Goal: Task Accomplishment & Management: Complete application form

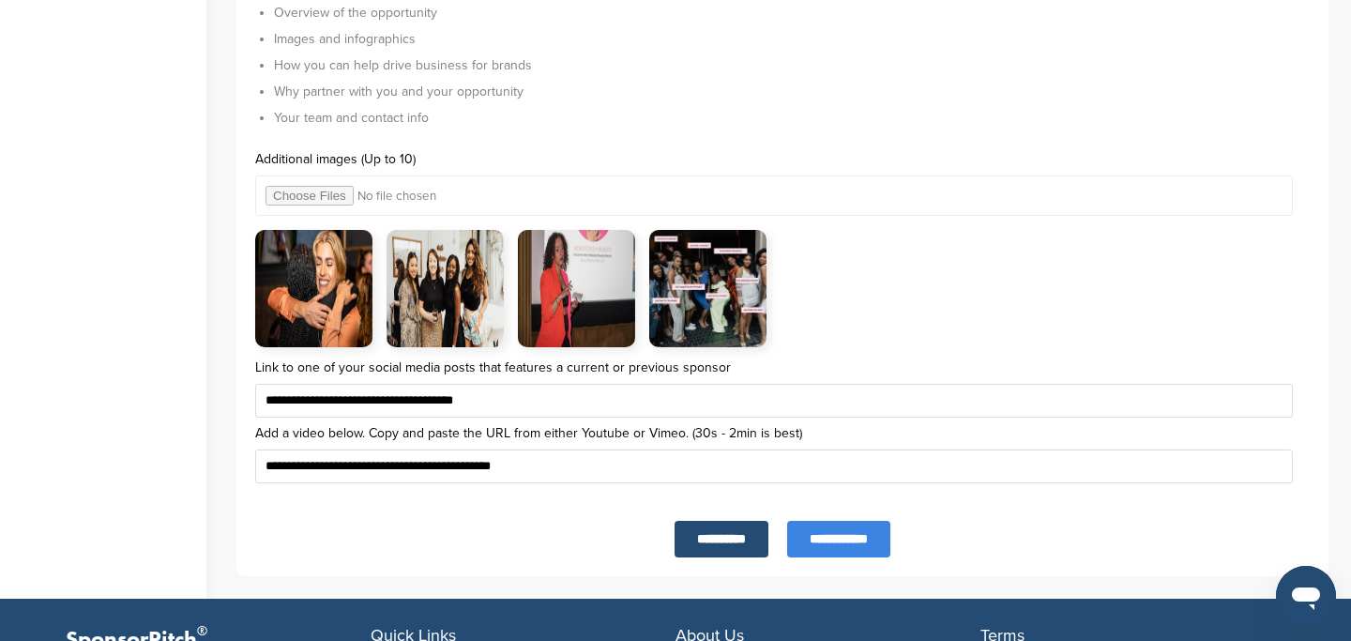
scroll to position [6303, 0]
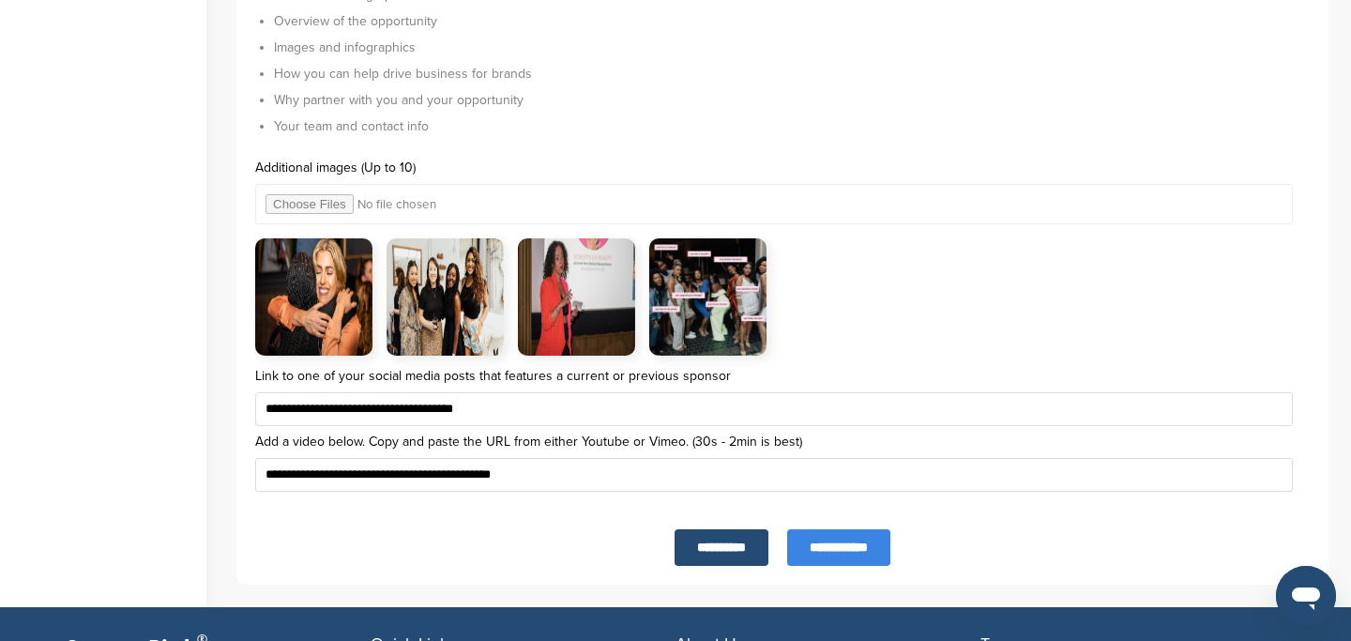
click at [479, 290] on img at bounding box center [445, 296] width 117 height 117
click at [494, 353] on img at bounding box center [445, 296] width 117 height 117
click at [703, 556] on input "**********" at bounding box center [722, 547] width 94 height 37
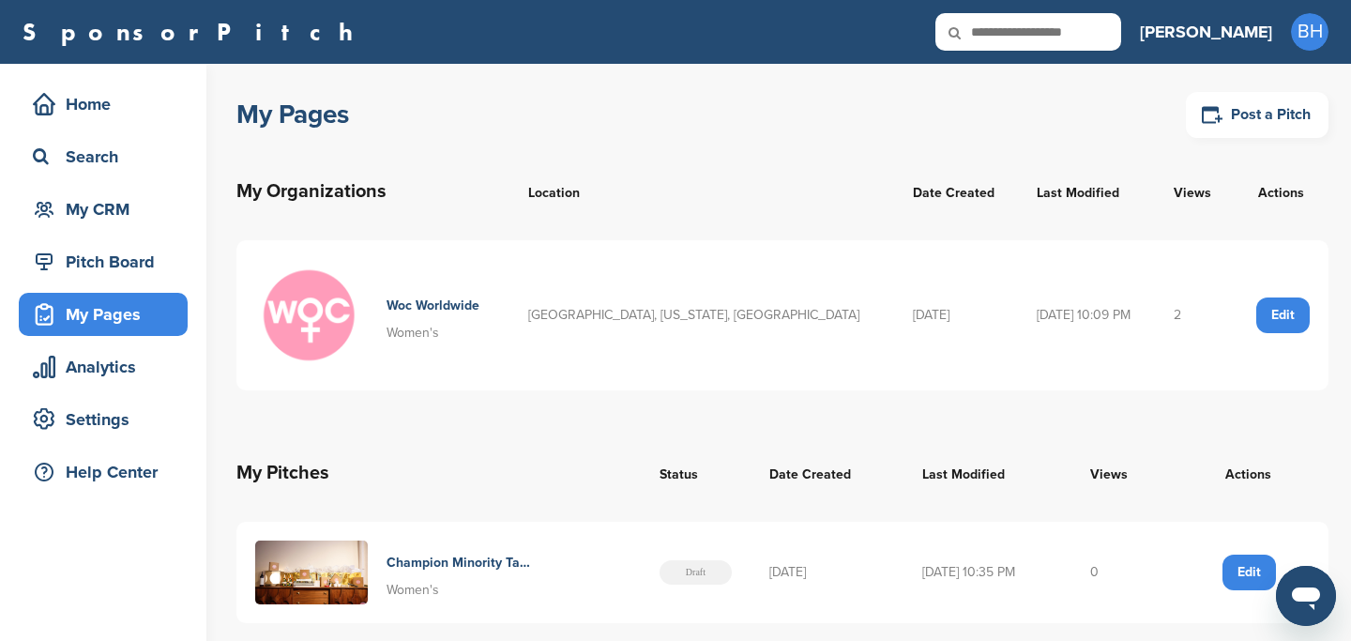
click at [1245, 570] on div "Edit" at bounding box center [1249, 573] width 53 height 36
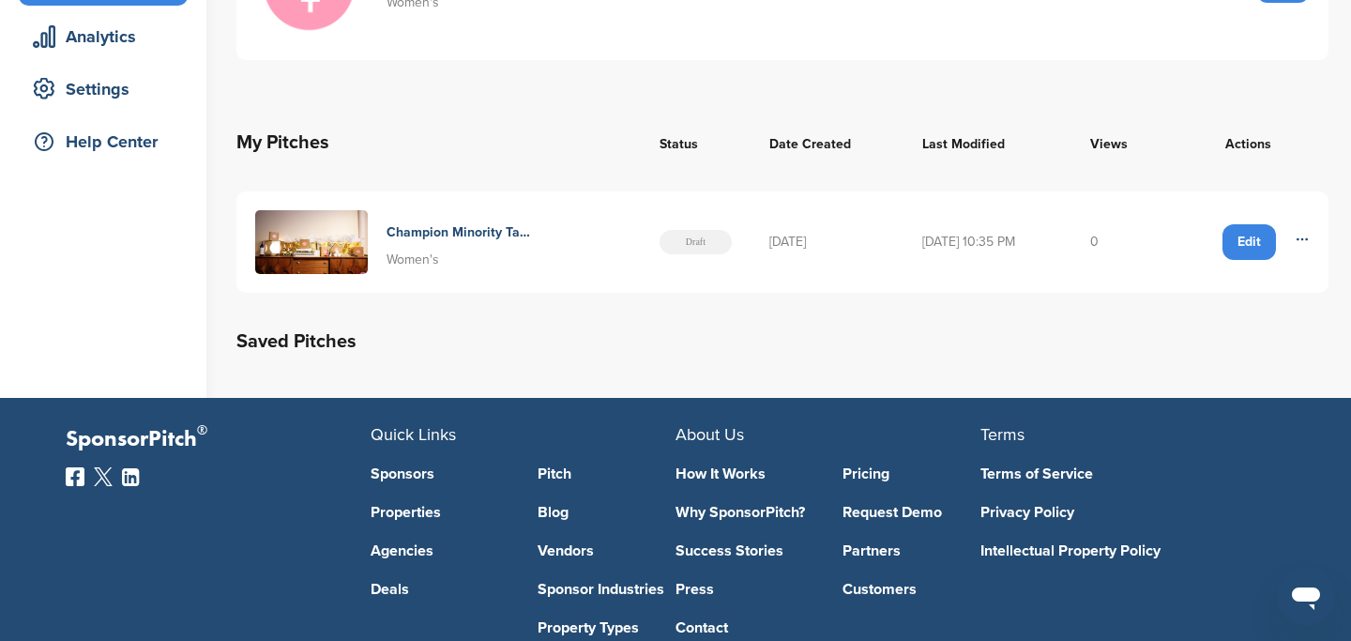
scroll to position [333, 0]
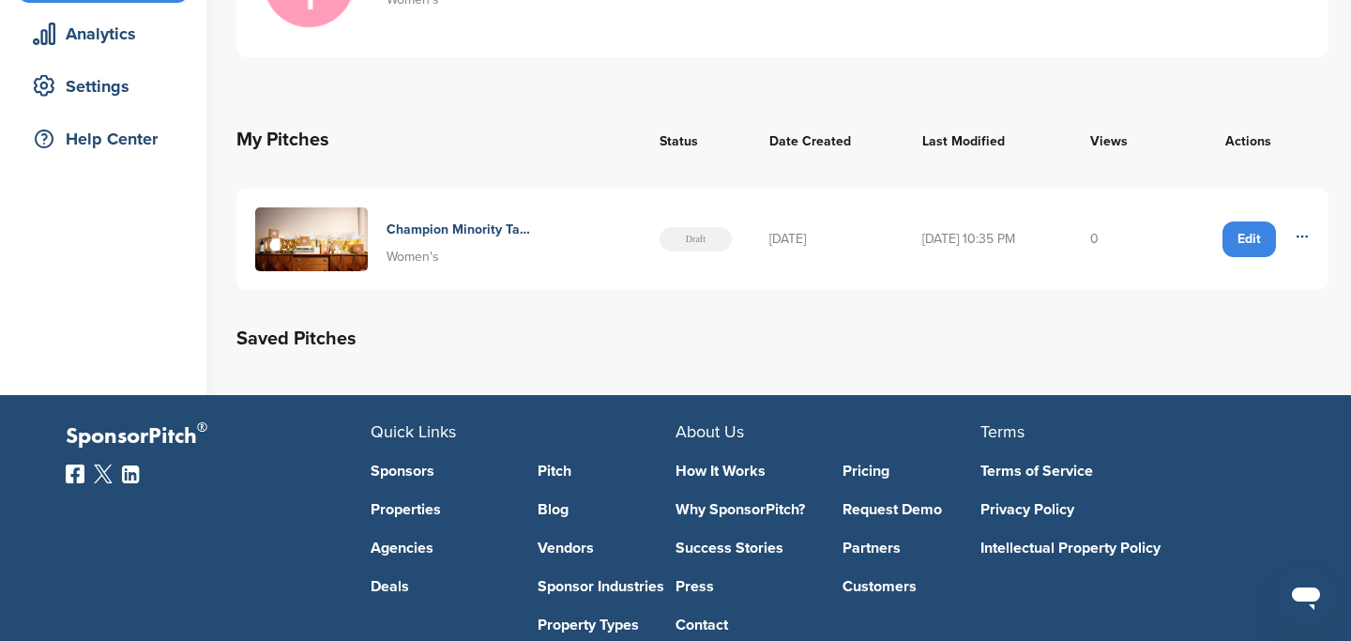
click at [1245, 238] on div "Edit" at bounding box center [1249, 239] width 53 height 36
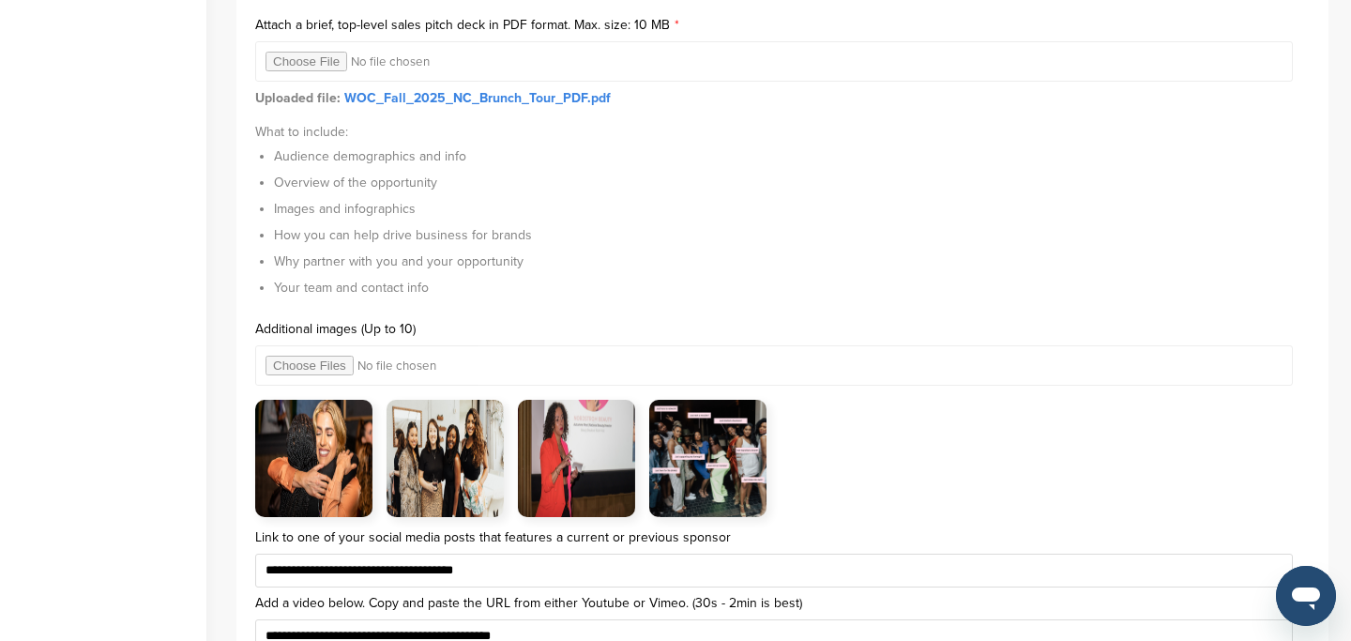
scroll to position [6141, 0]
click at [342, 460] on img at bounding box center [313, 459] width 117 height 117
click at [435, 455] on img at bounding box center [445, 459] width 117 height 117
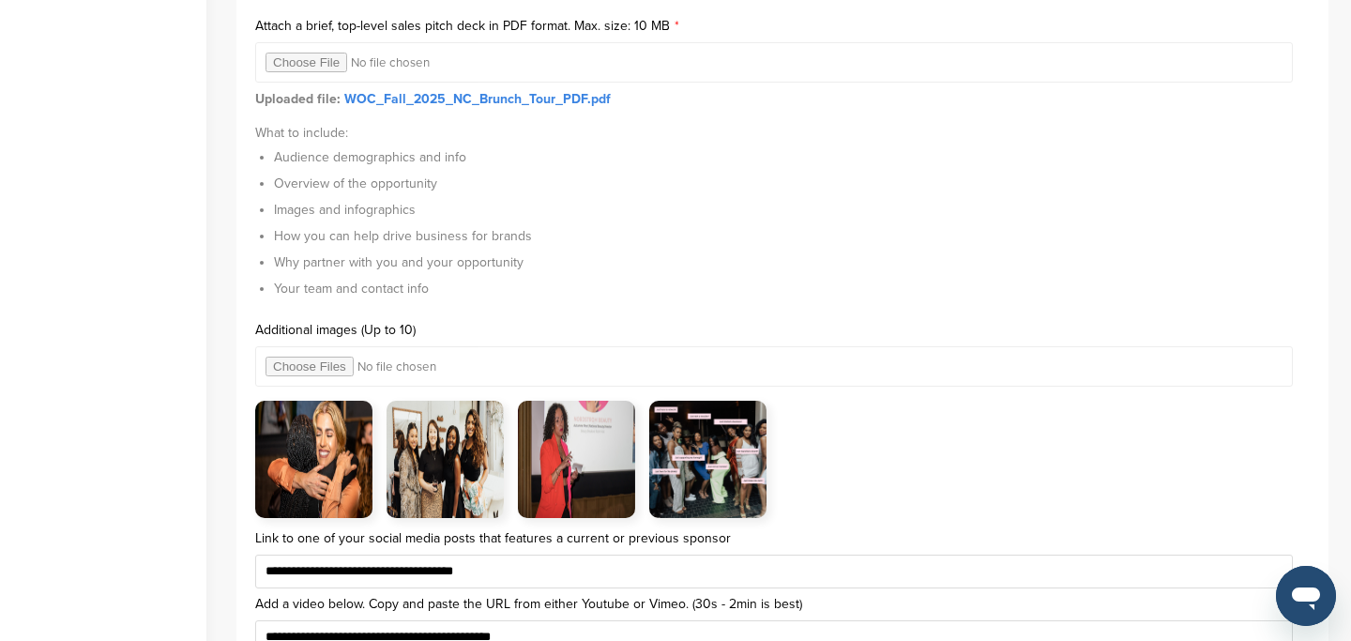
click at [435, 455] on img at bounding box center [445, 459] width 117 height 117
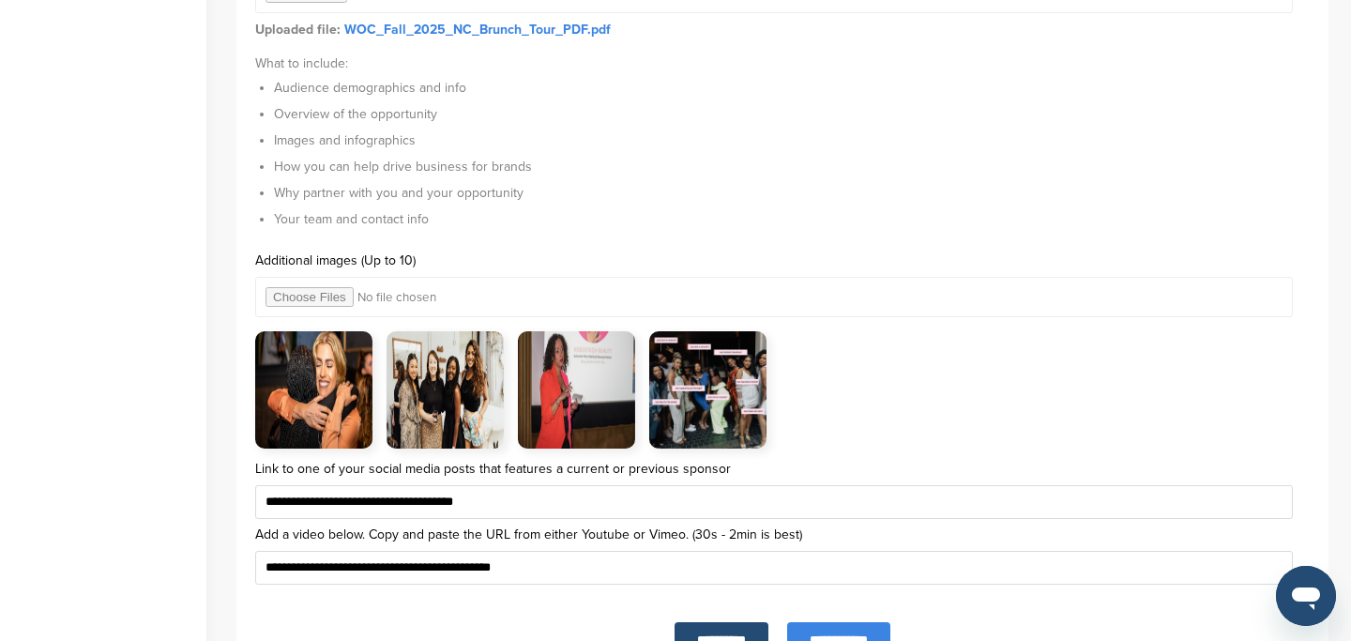
scroll to position [6263, 0]
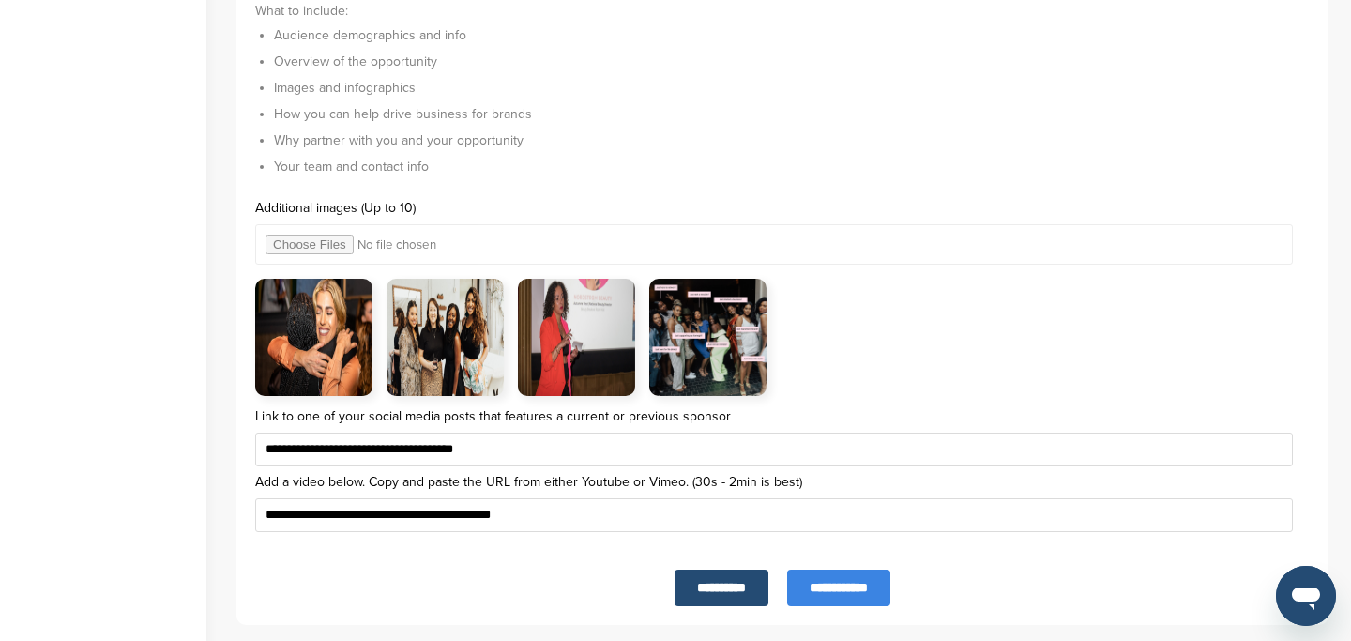
click at [787, 357] on div at bounding box center [782, 337] width 1055 height 117
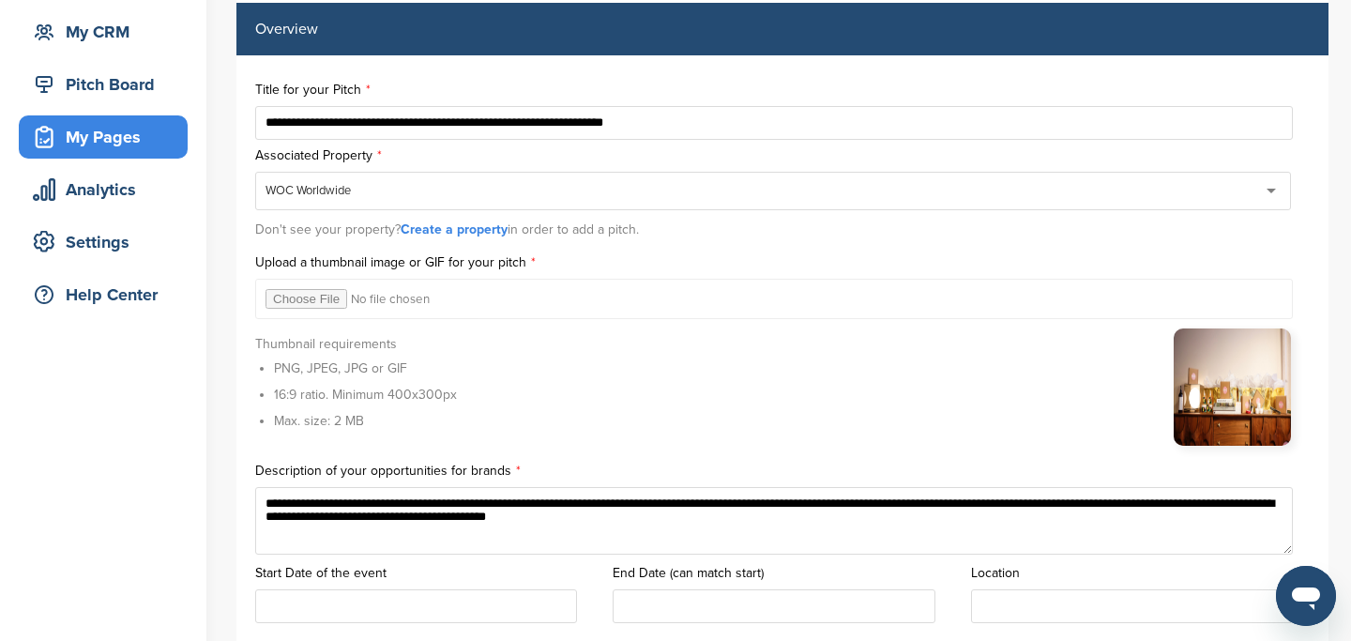
scroll to position [0, 0]
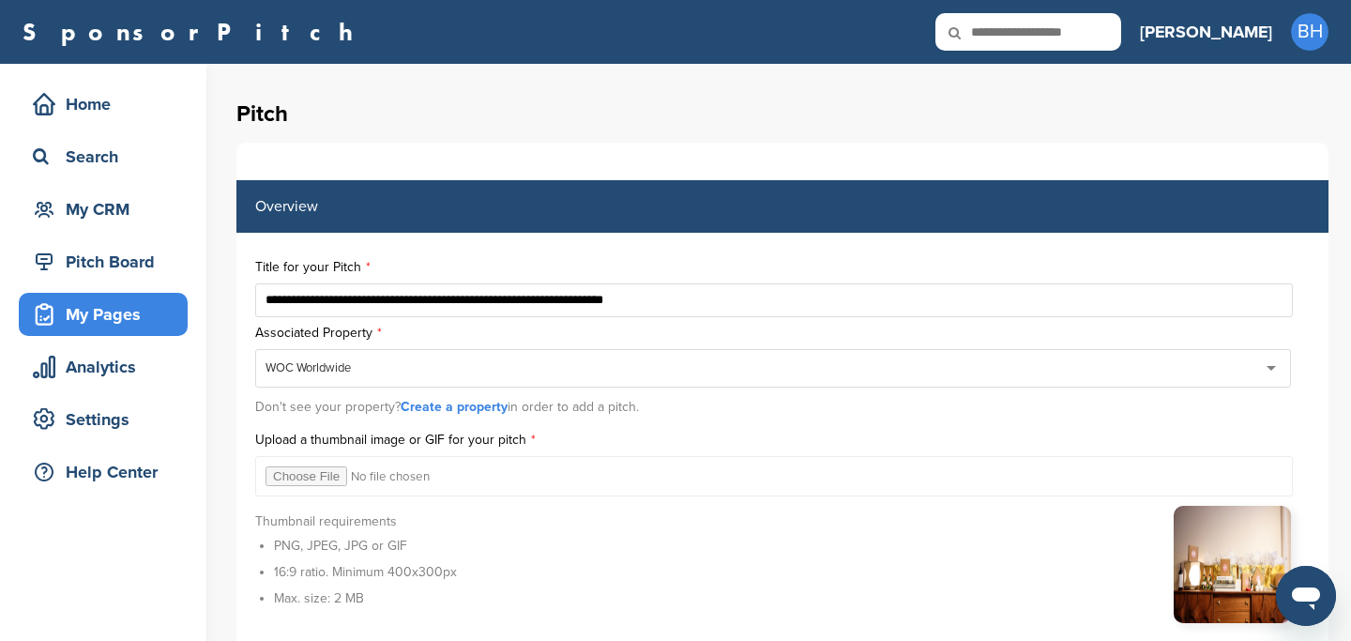
click at [89, 323] on div "My Pages" at bounding box center [108, 314] width 160 height 34
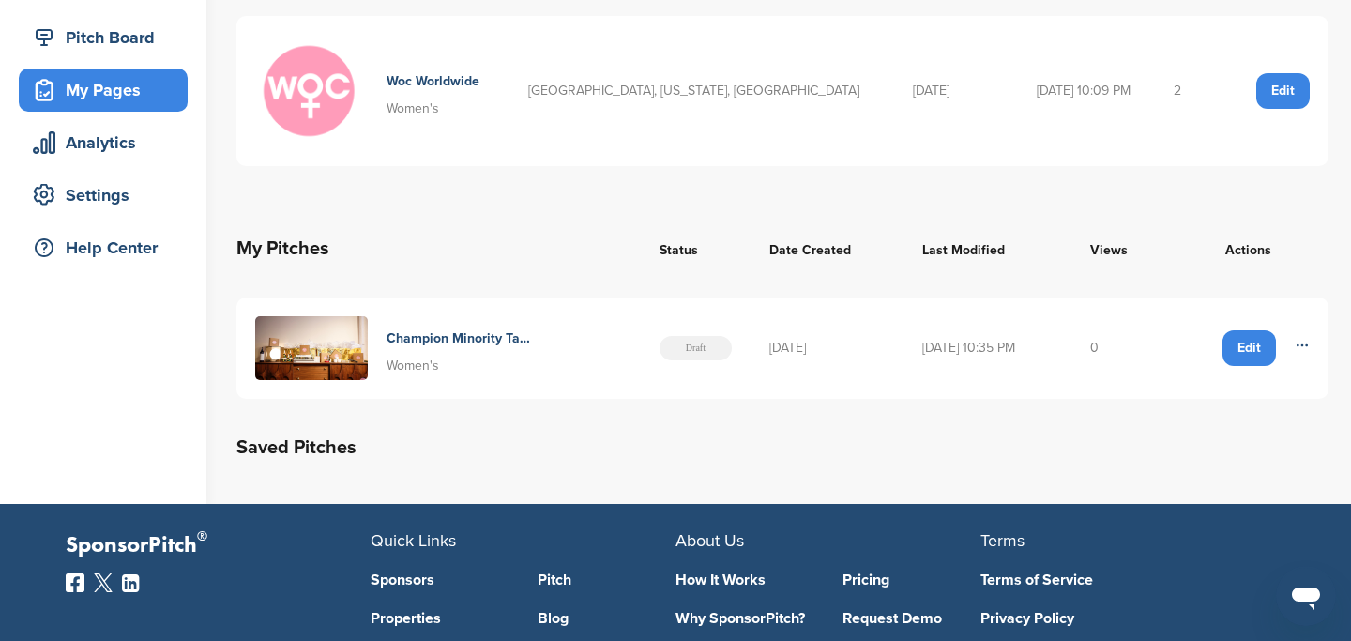
scroll to position [227, 0]
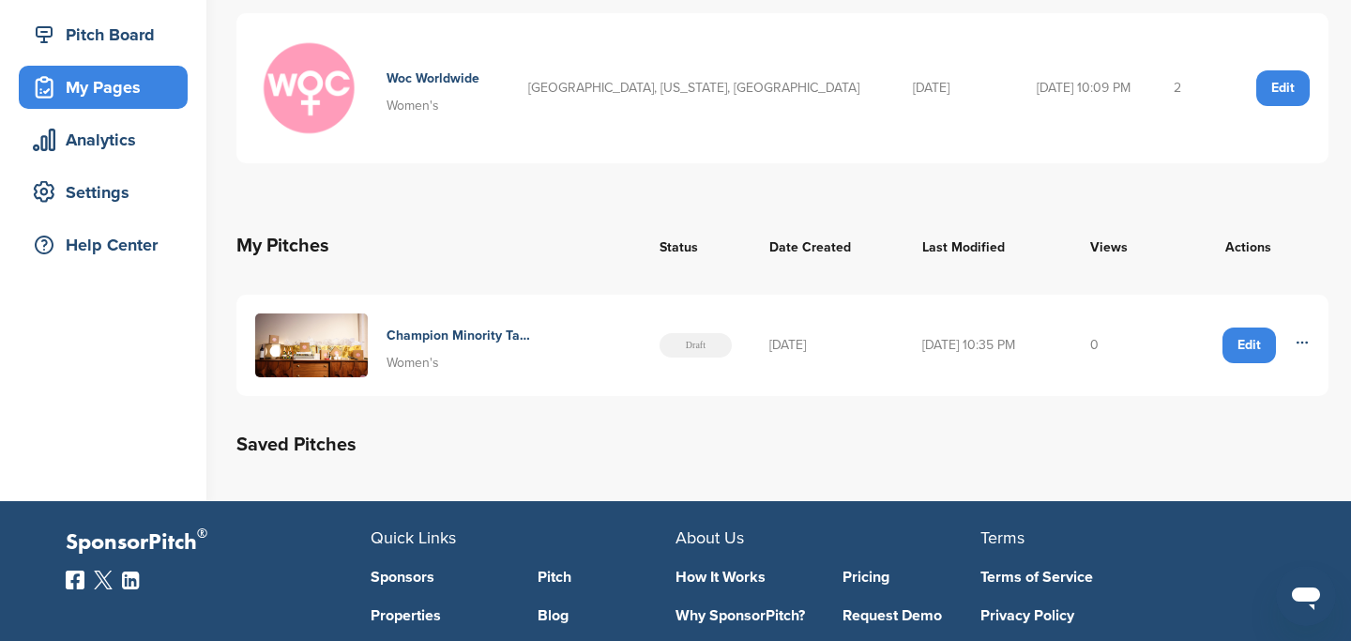
click at [1302, 346] on icon at bounding box center [1302, 342] width 15 height 15
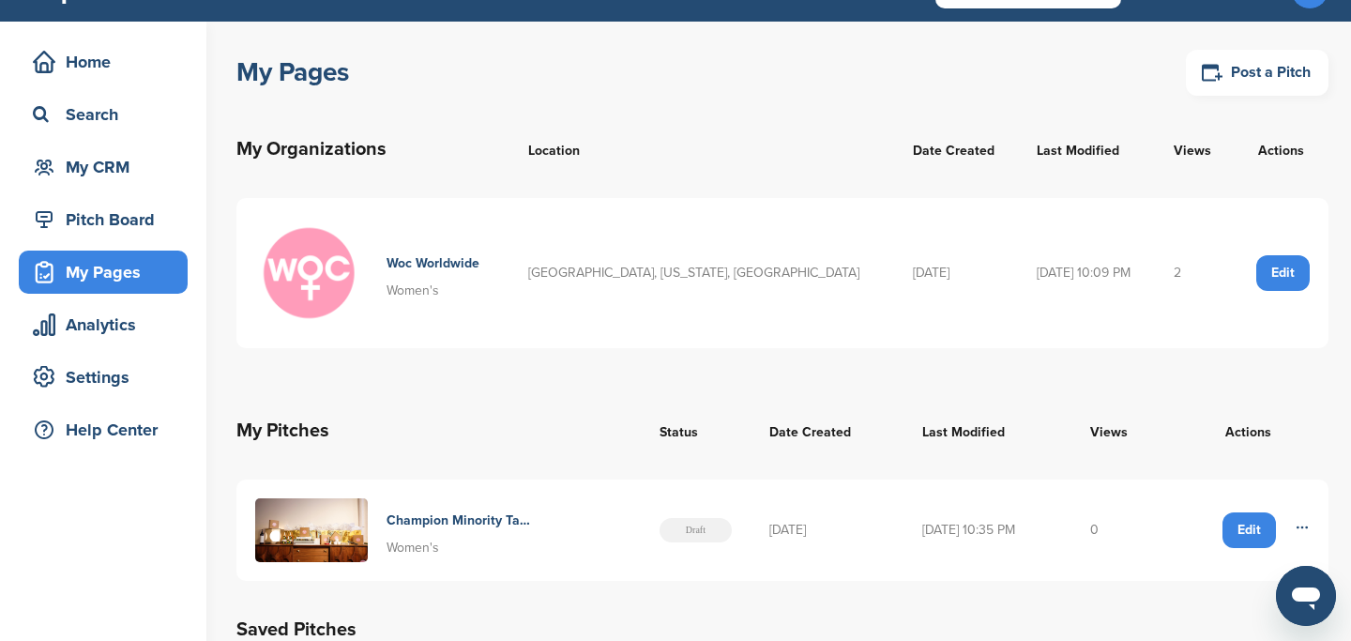
scroll to position [0, 0]
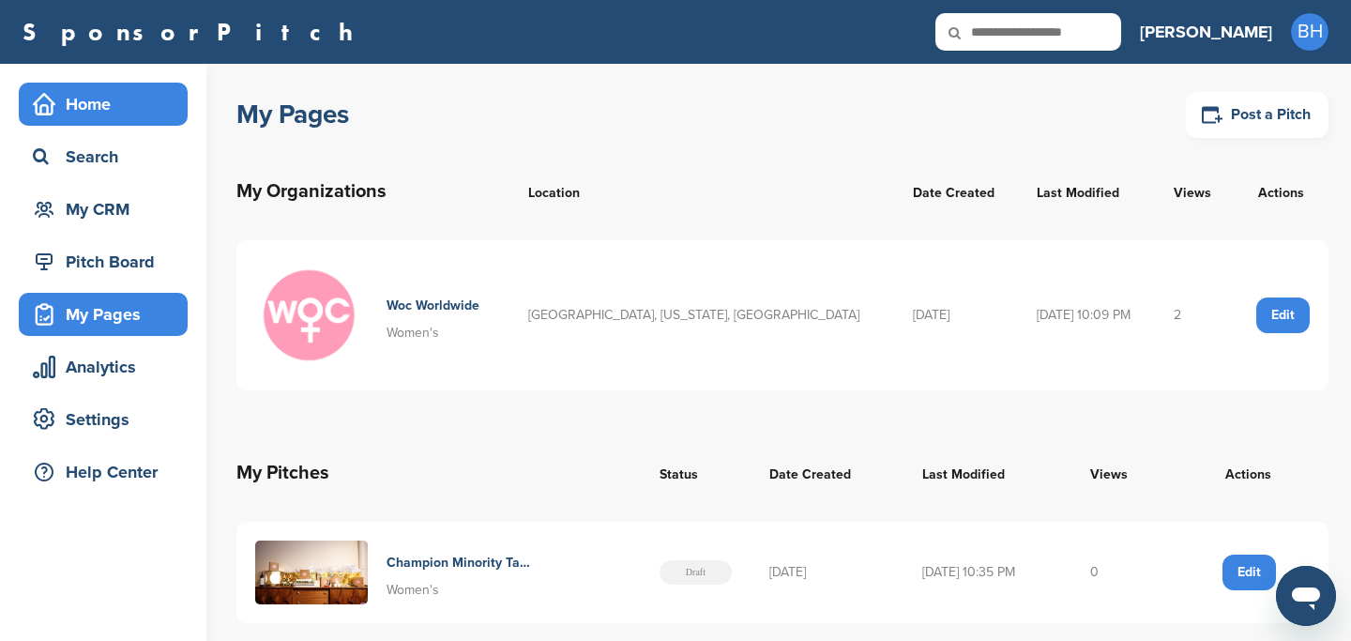
click at [102, 93] on div "Home" at bounding box center [108, 104] width 160 height 34
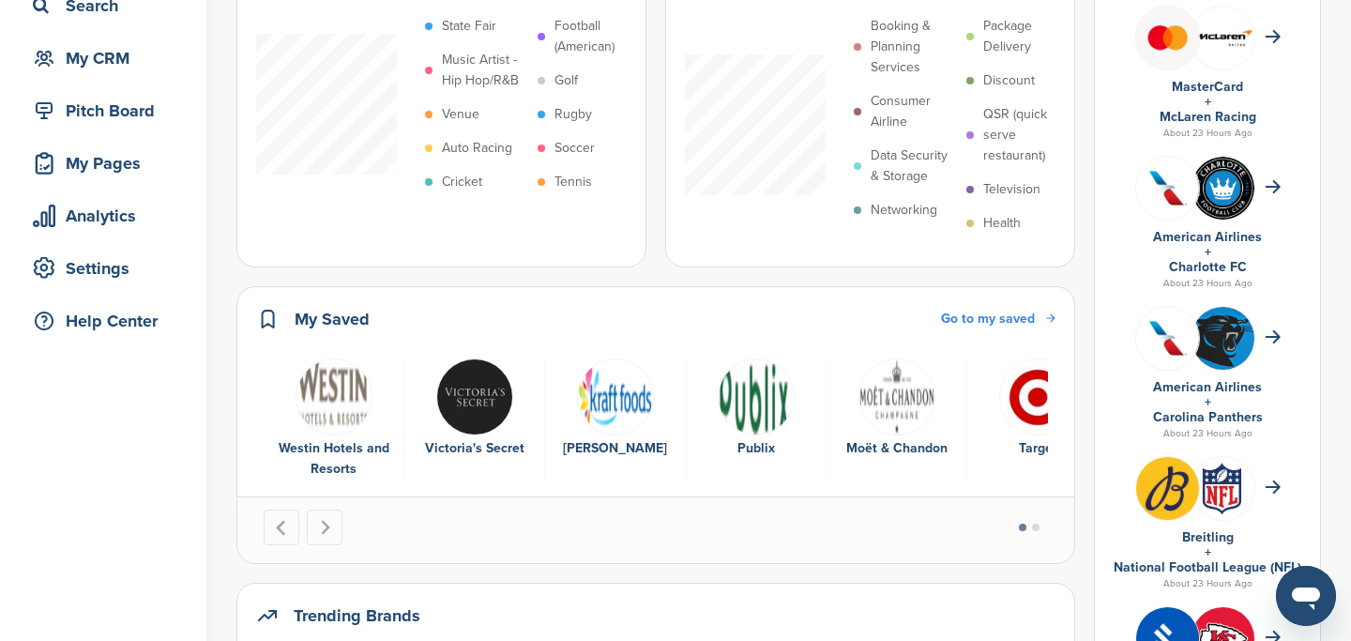
scroll to position [153, 0]
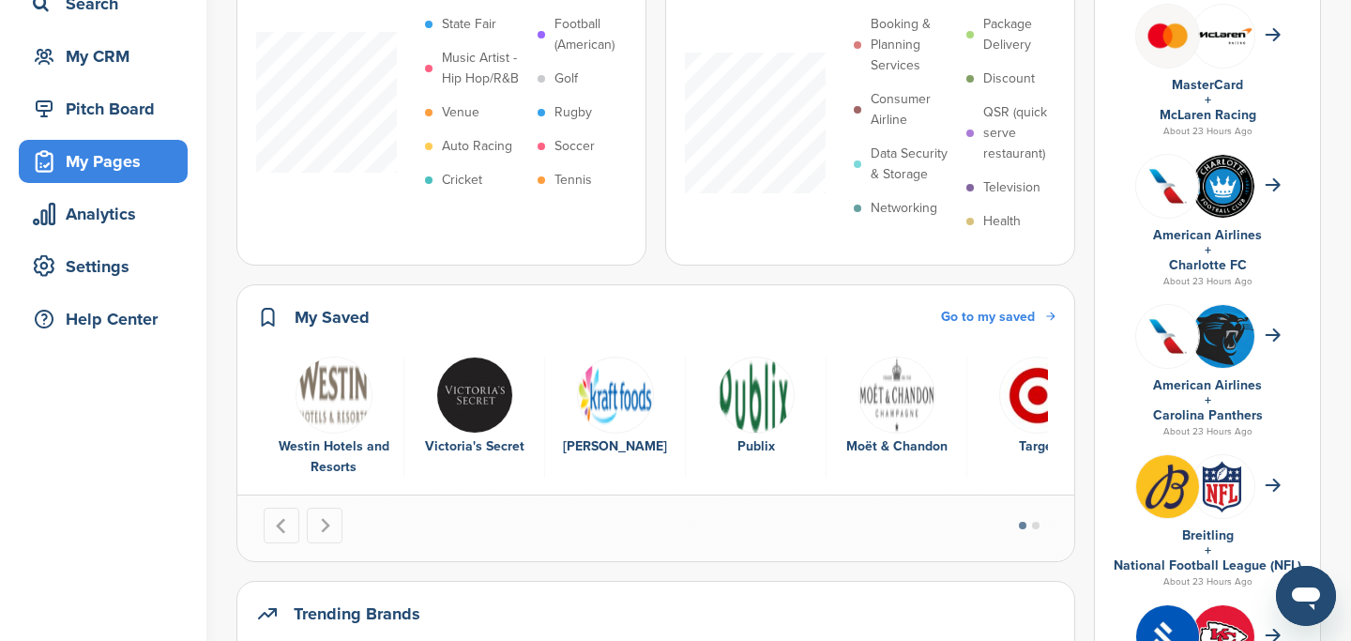
click at [84, 164] on div "My Pages" at bounding box center [108, 161] width 160 height 34
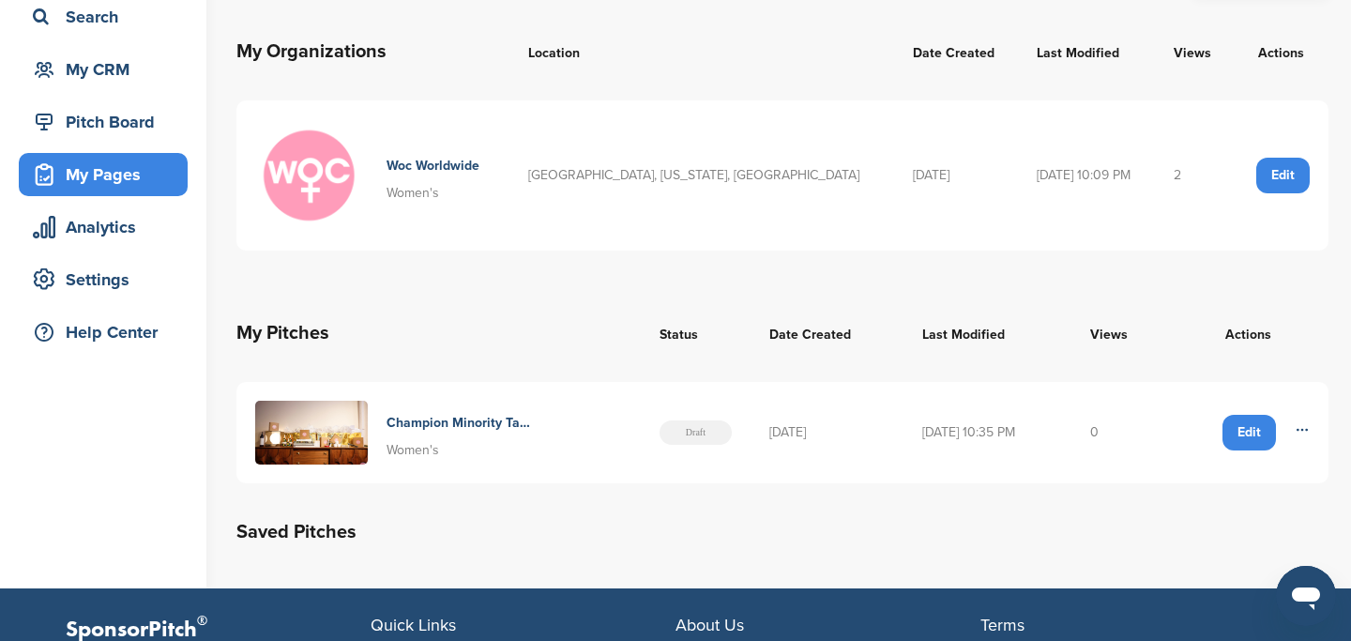
scroll to position [189, 0]
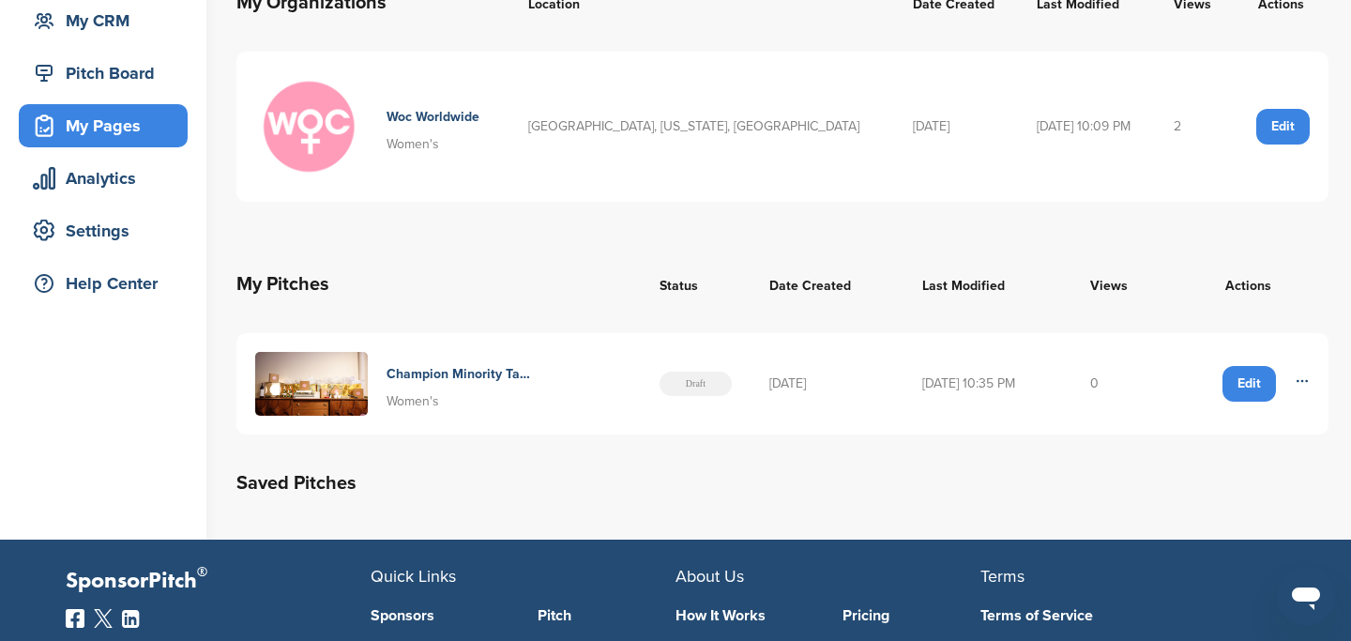
click at [1256, 392] on div "Edit" at bounding box center [1249, 384] width 53 height 36
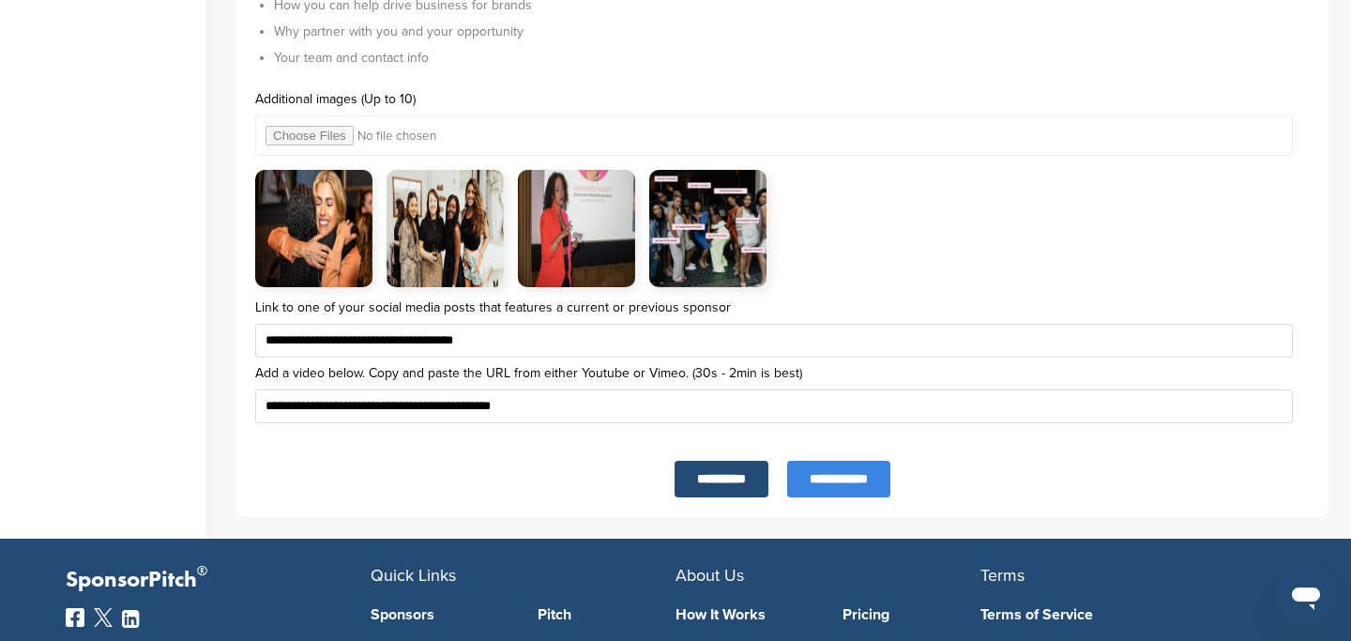
scroll to position [6364, 0]
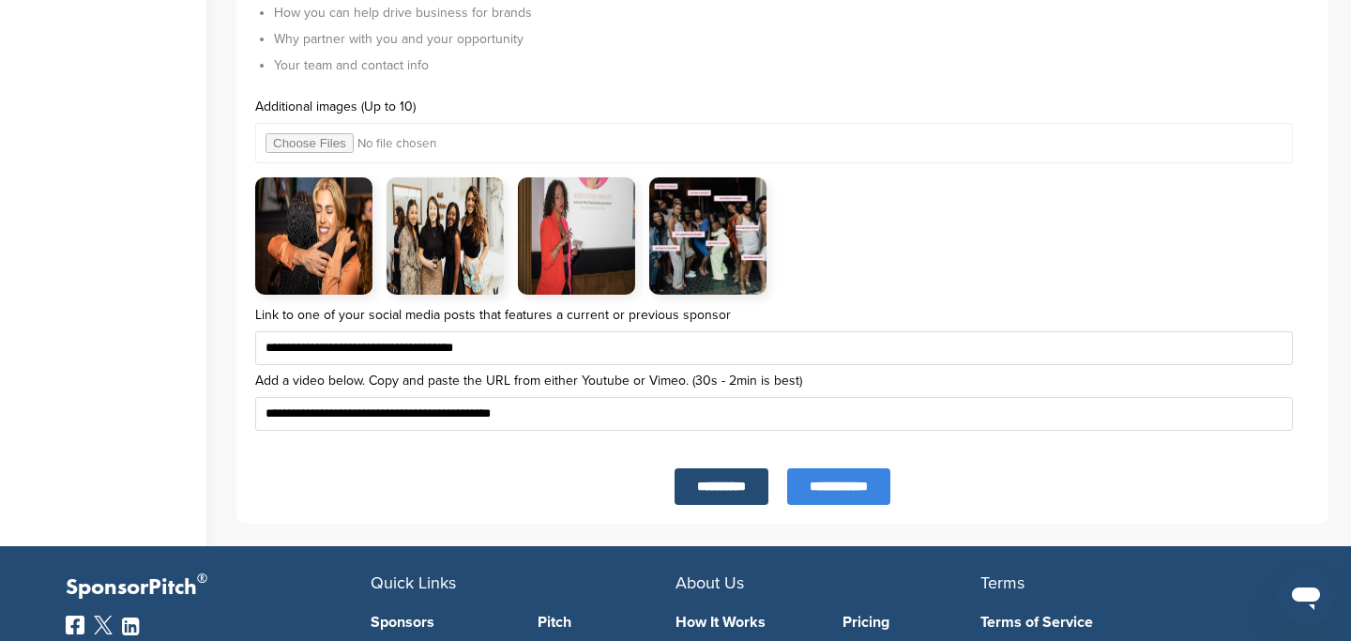
click at [316, 142] on input "file" at bounding box center [774, 143] width 1038 height 40
type input "**********"
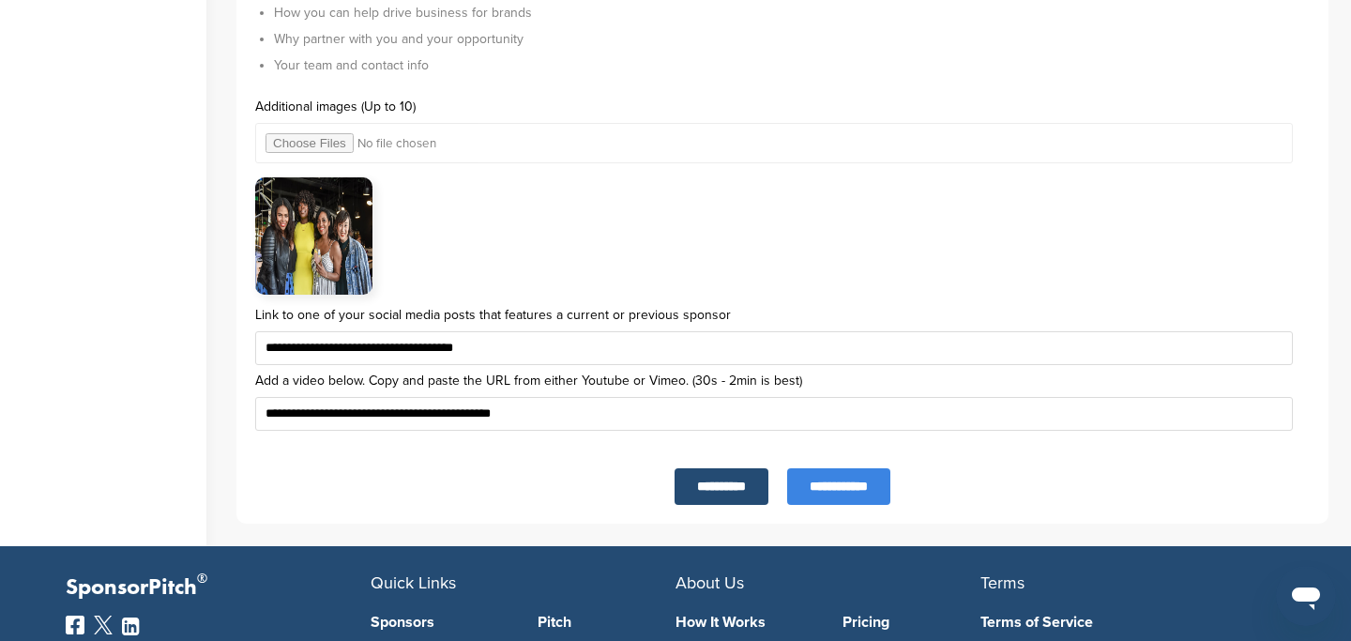
click at [839, 490] on input "**********" at bounding box center [838, 486] width 103 height 37
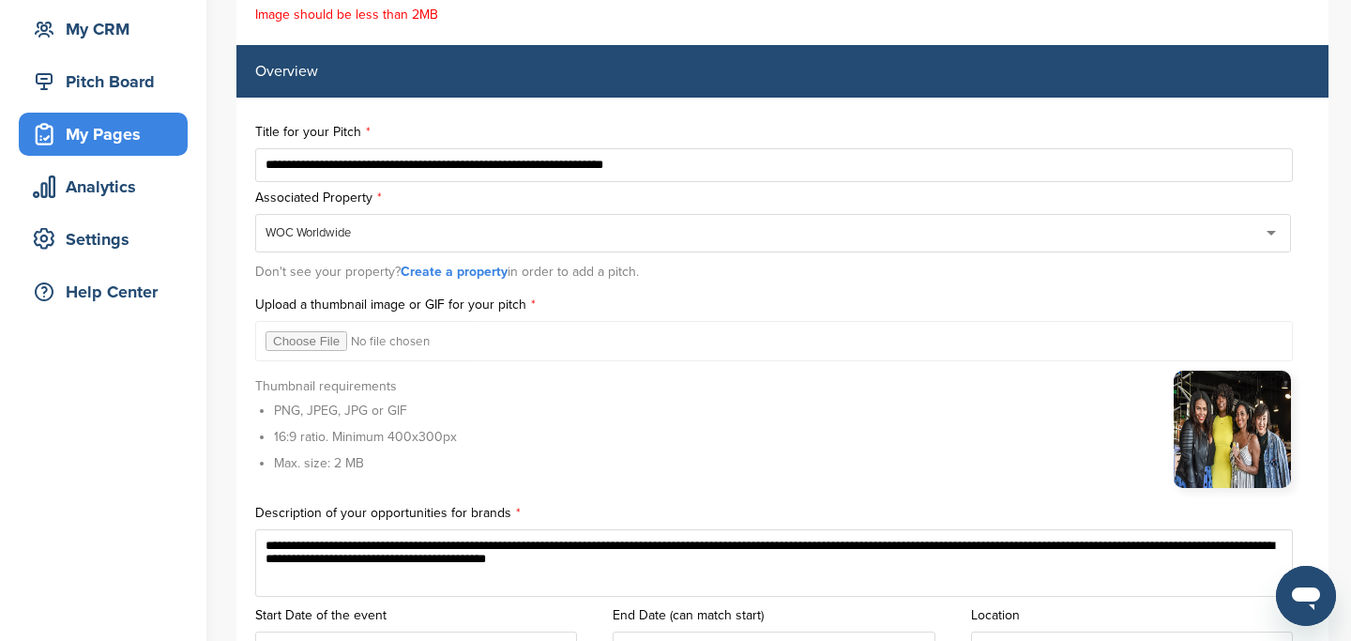
scroll to position [326, 0]
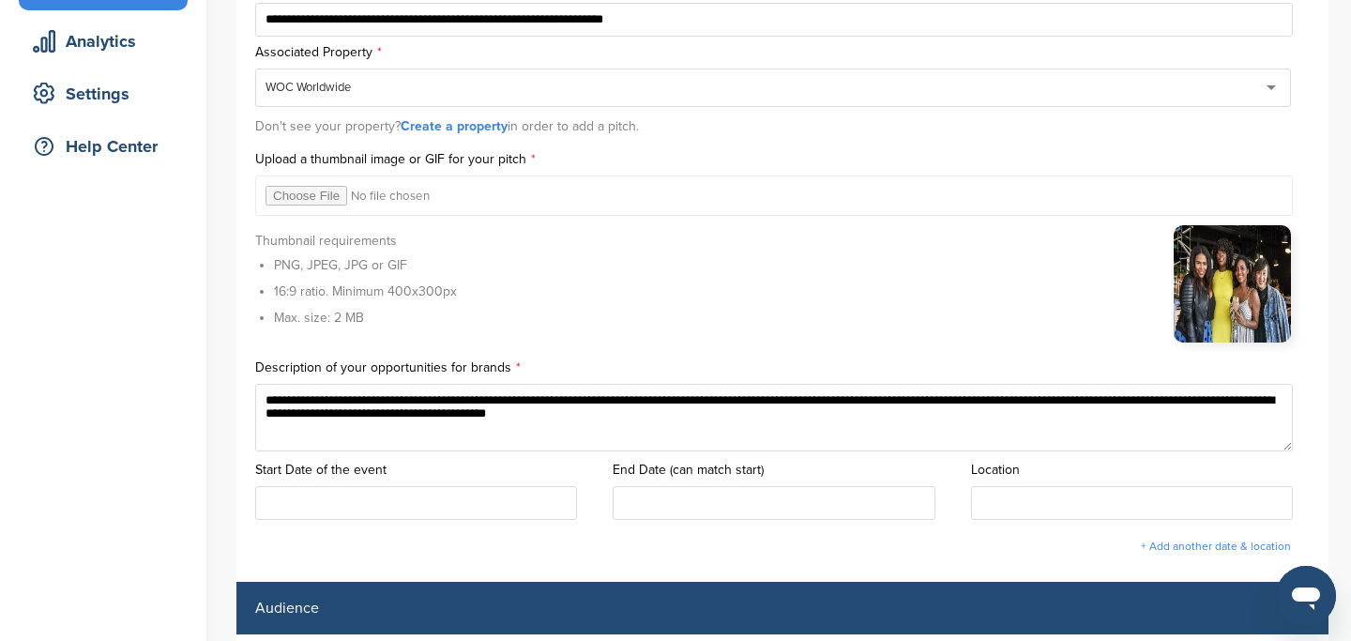
click at [1218, 265] on img at bounding box center [1232, 283] width 117 height 117
click at [304, 199] on input "file" at bounding box center [774, 195] width 1038 height 40
type input "**********"
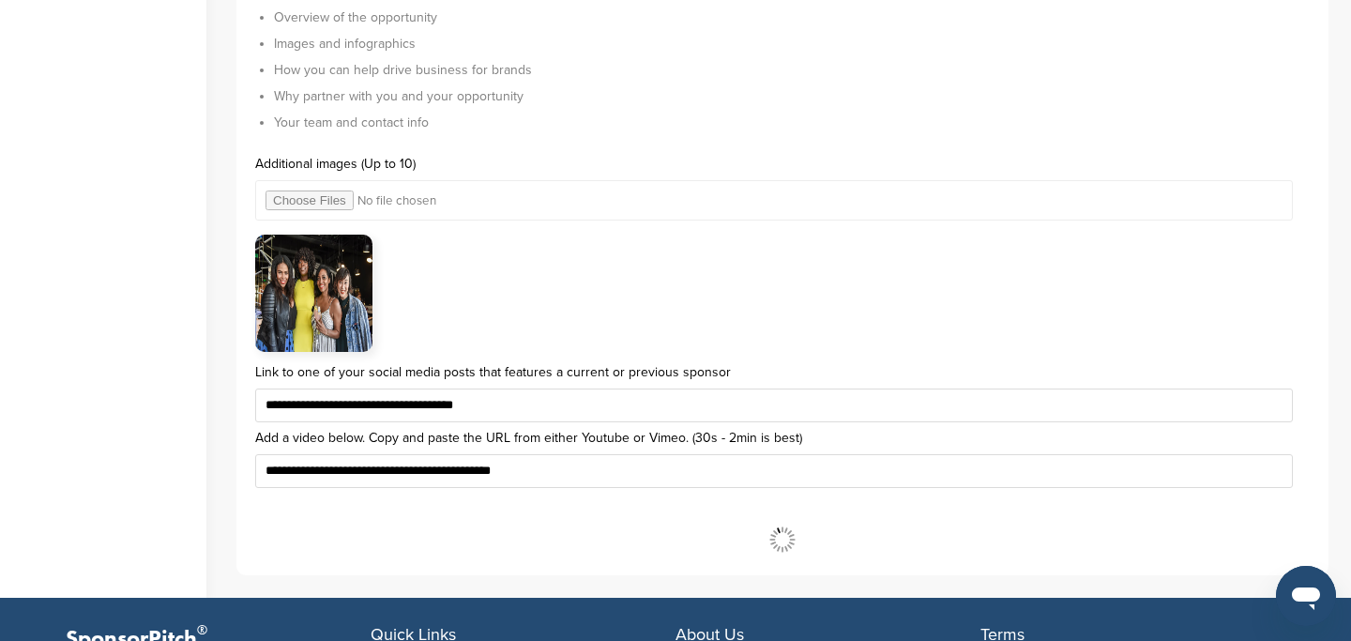
scroll to position [6354, 0]
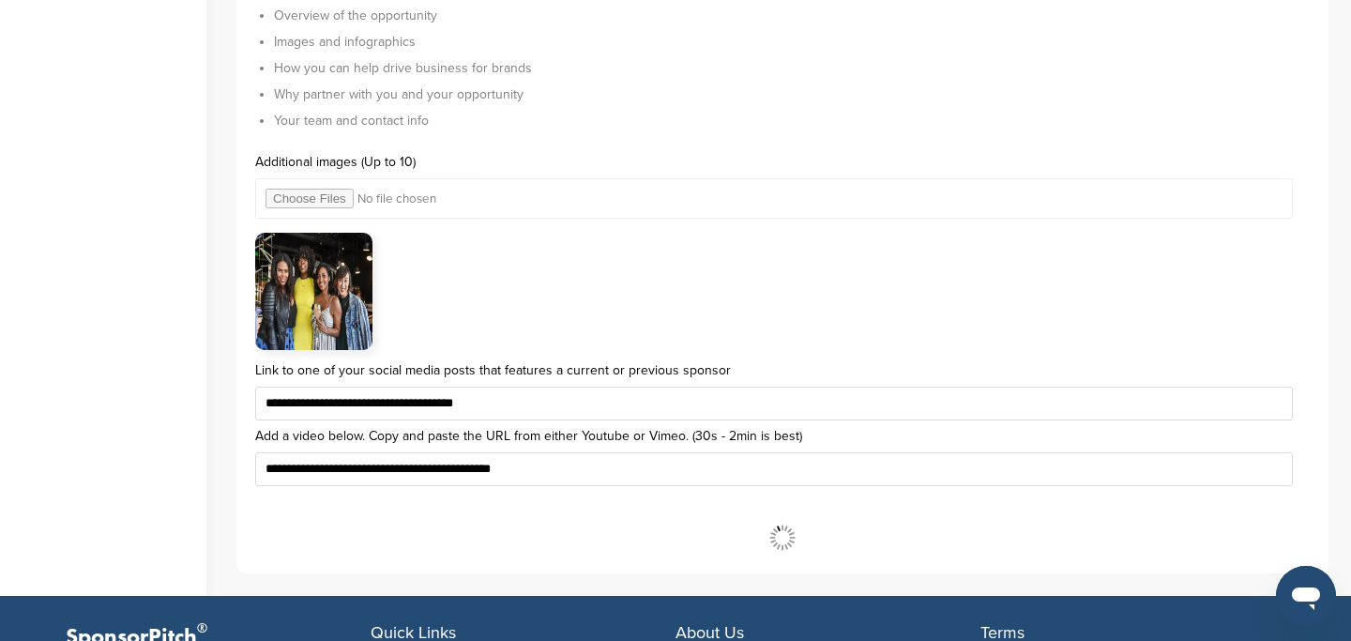
click at [323, 196] on input "file" at bounding box center [774, 198] width 1038 height 40
click at [338, 196] on input "file" at bounding box center [774, 198] width 1038 height 40
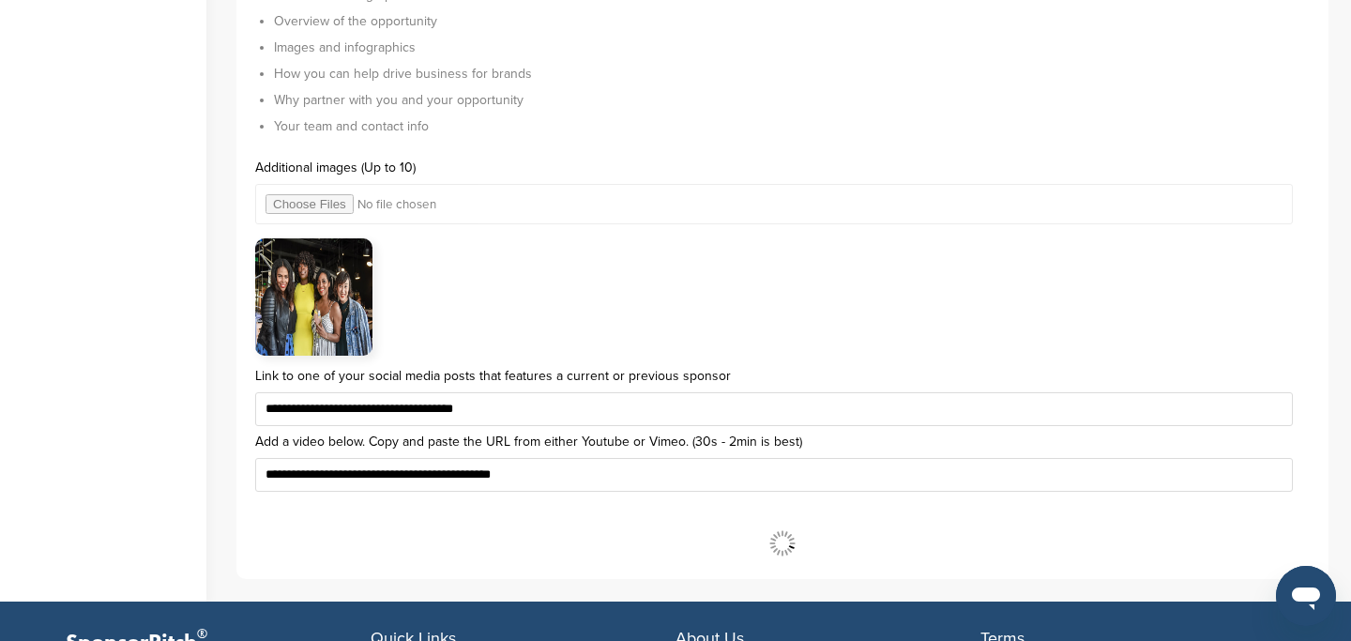
scroll to position [6291, 0]
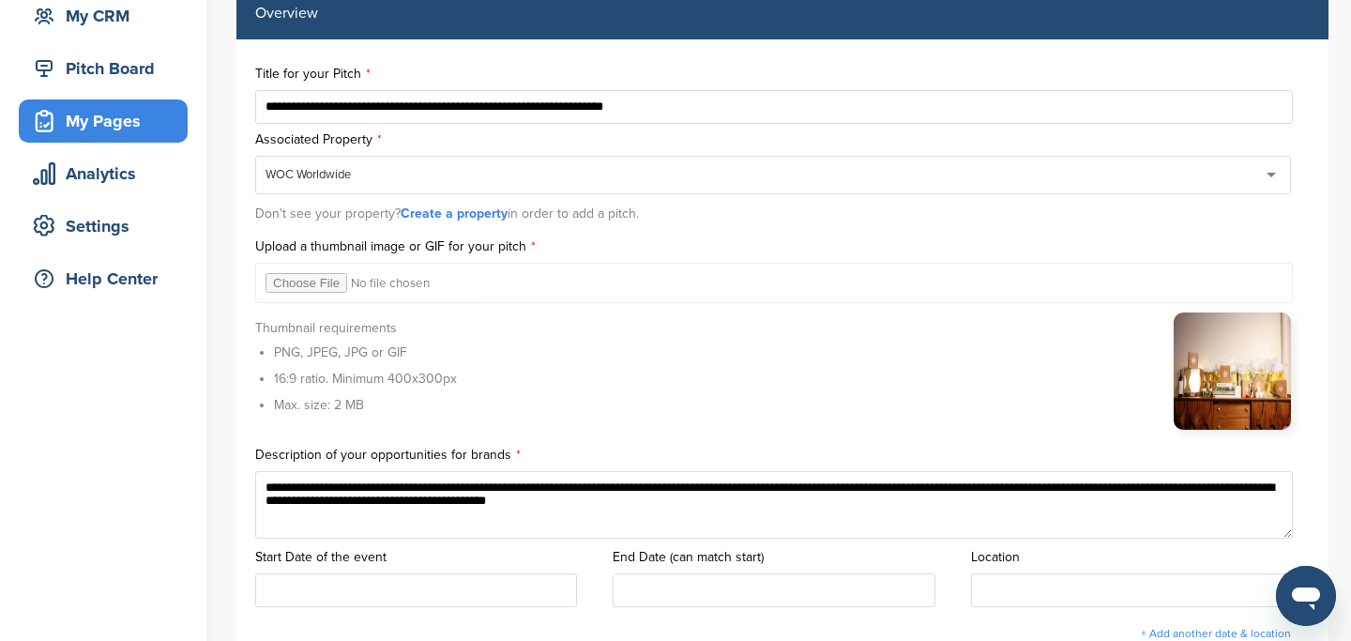
scroll to position [217, 0]
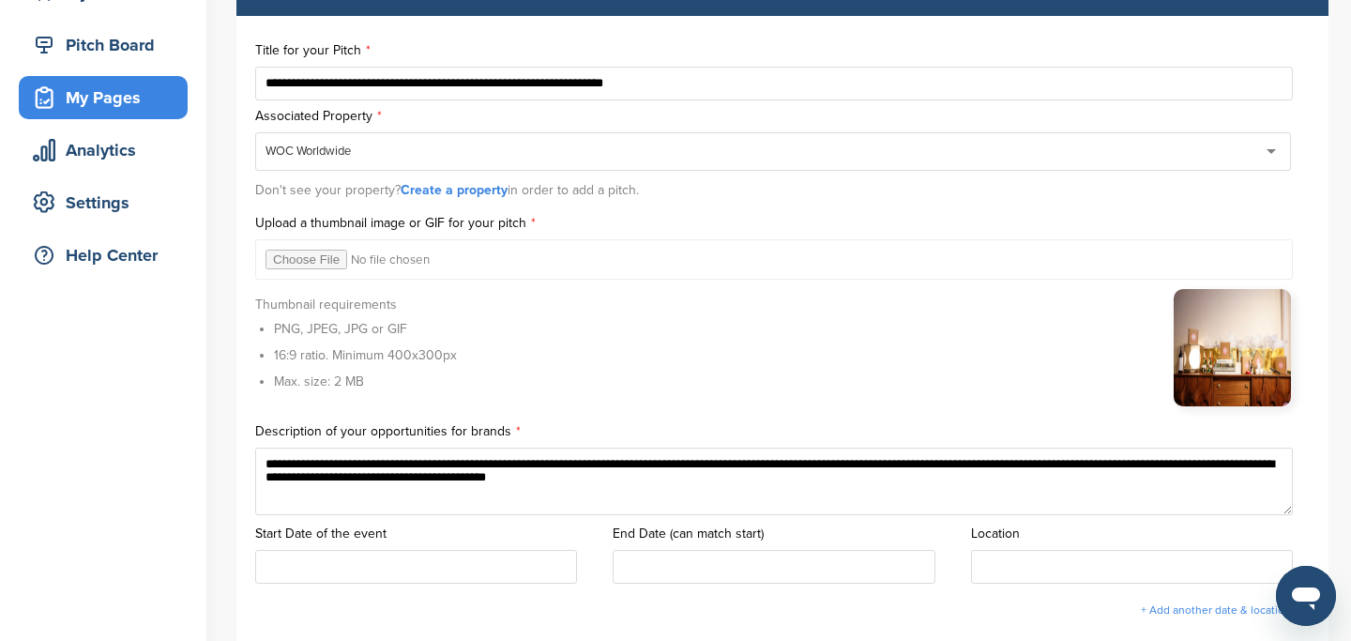
click at [1255, 364] on img at bounding box center [1232, 347] width 117 height 117
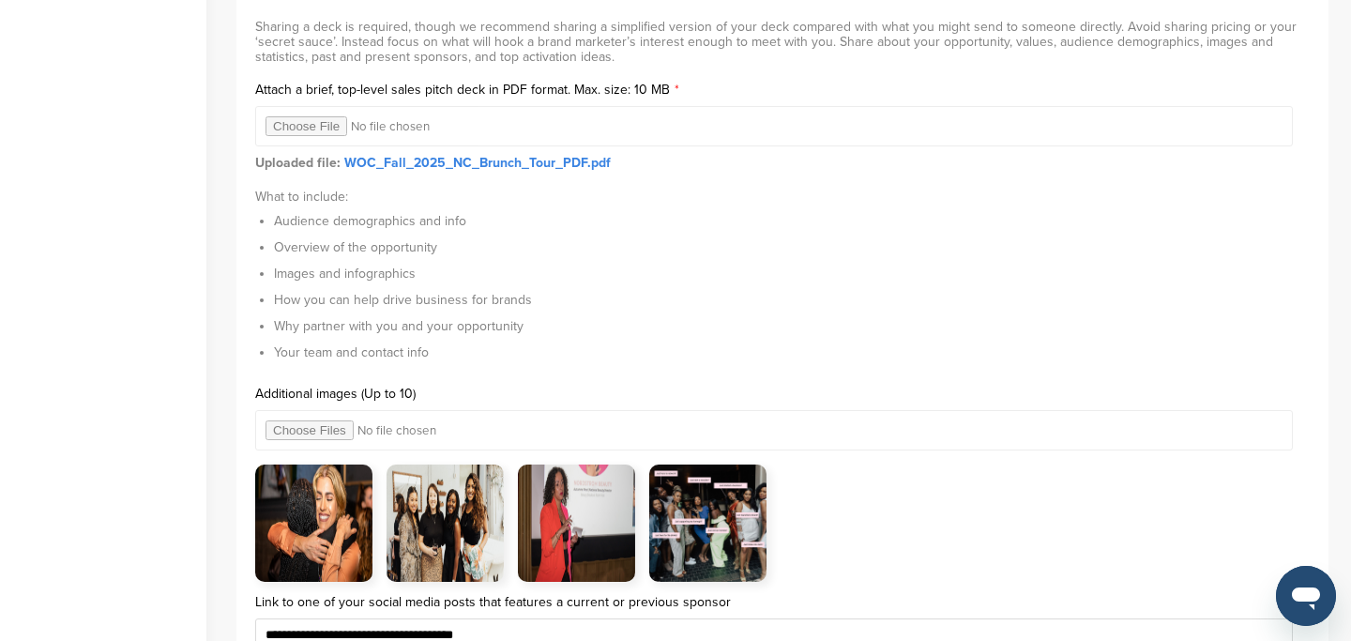
scroll to position [6068, 0]
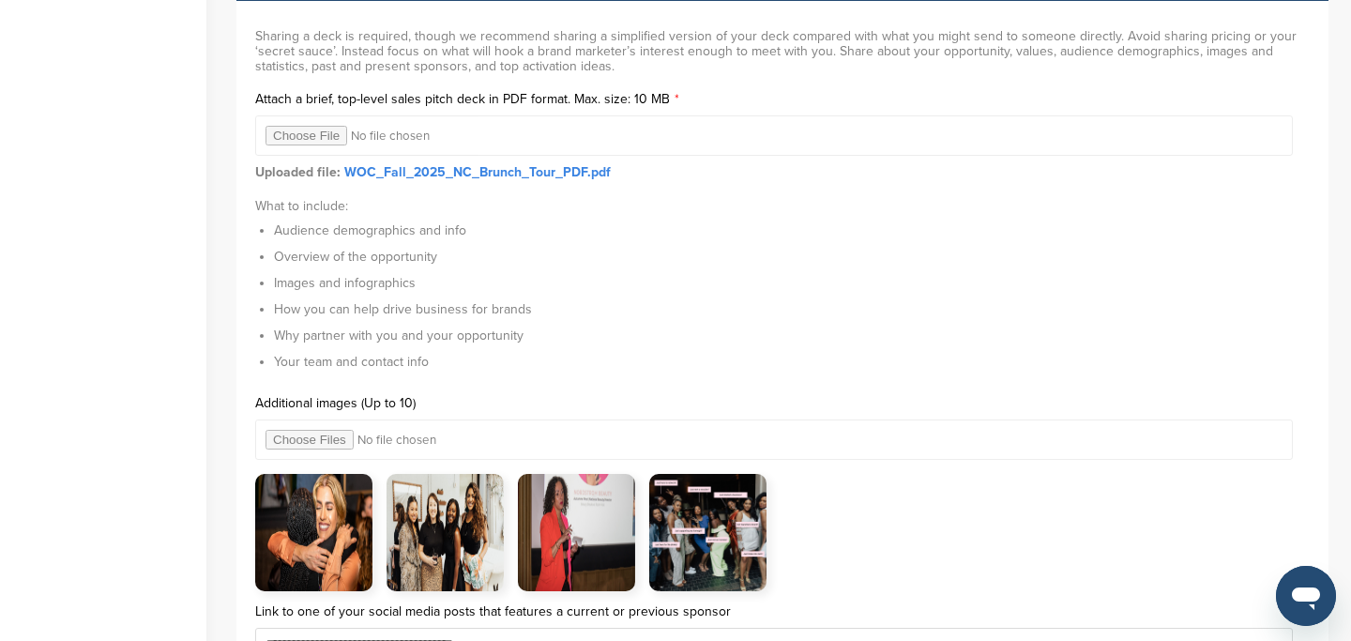
click at [302, 441] on input "file" at bounding box center [774, 439] width 1038 height 40
